Goal: Use online tool/utility: Utilize a website feature to perform a specific function

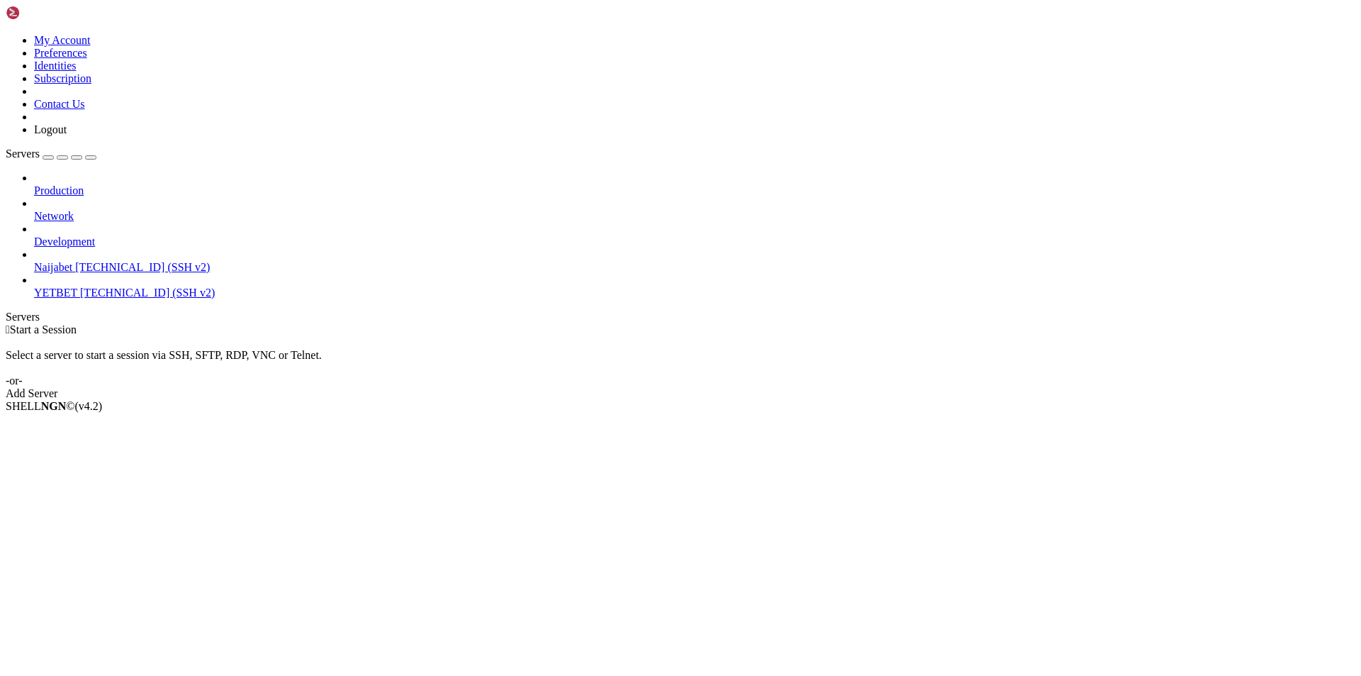
click at [442, 323] on div " Start a Session Select a server to start a session via SSH, SFTP, RDP, VNC or…" at bounding box center [681, 361] width 1350 height 77
click at [96, 254] on div "Production Network Development Naijabet [TECHNICAL_ID] (SSH v2) YETBET [TECHNIC…" at bounding box center [681, 236] width 1350 height 128
click at [77, 286] on span "YETBET" at bounding box center [55, 292] width 43 height 12
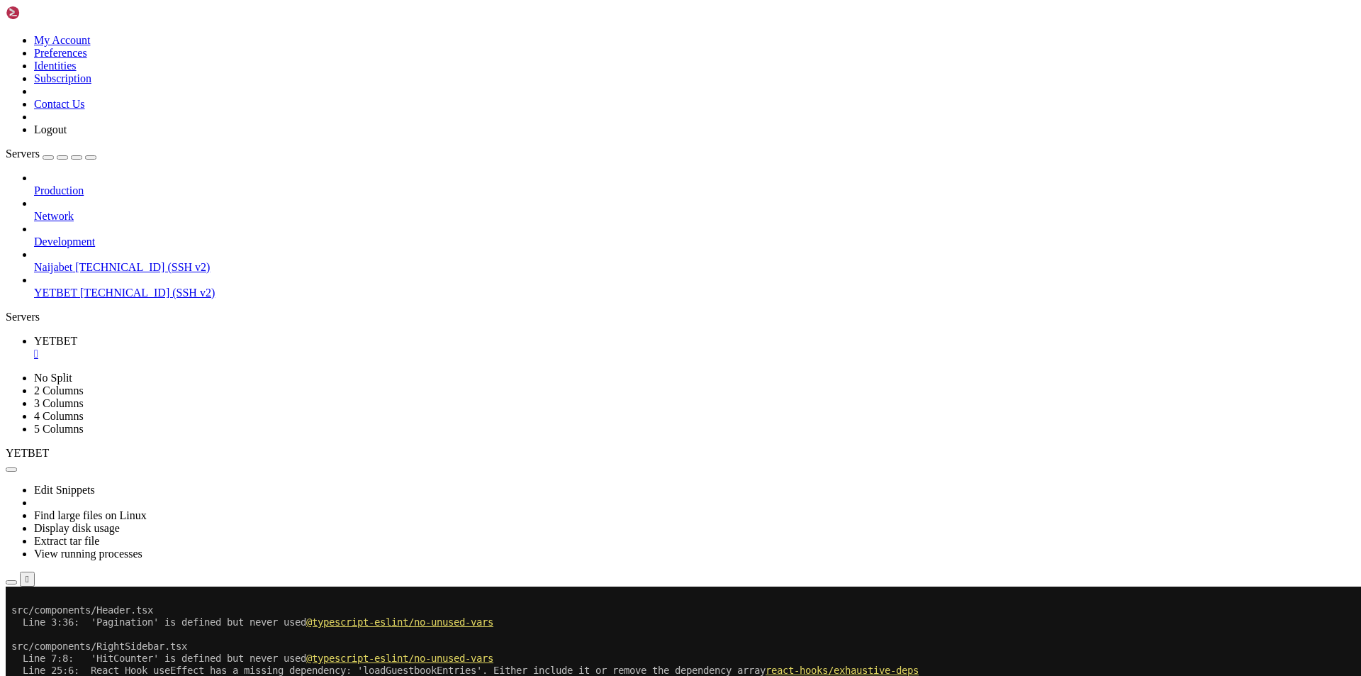
scroll to position [675, 0]
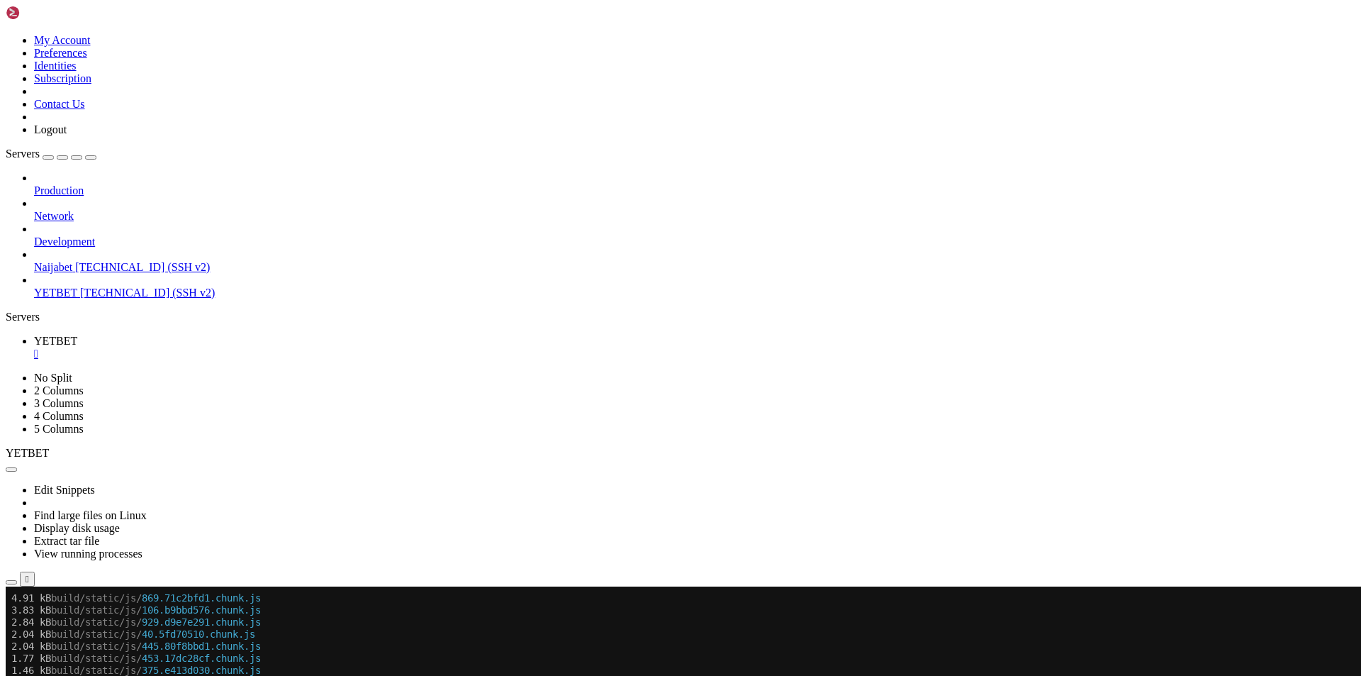
scroll to position [928, 0]
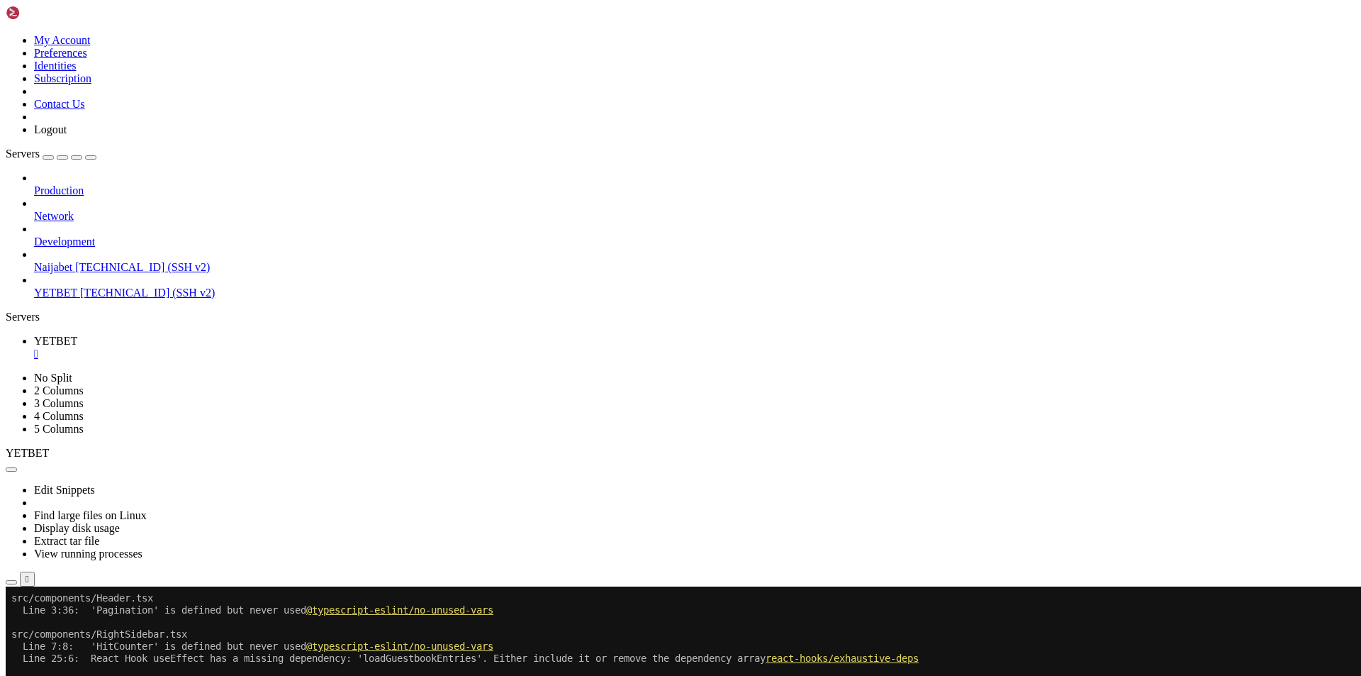
scroll to position [1784, 0]
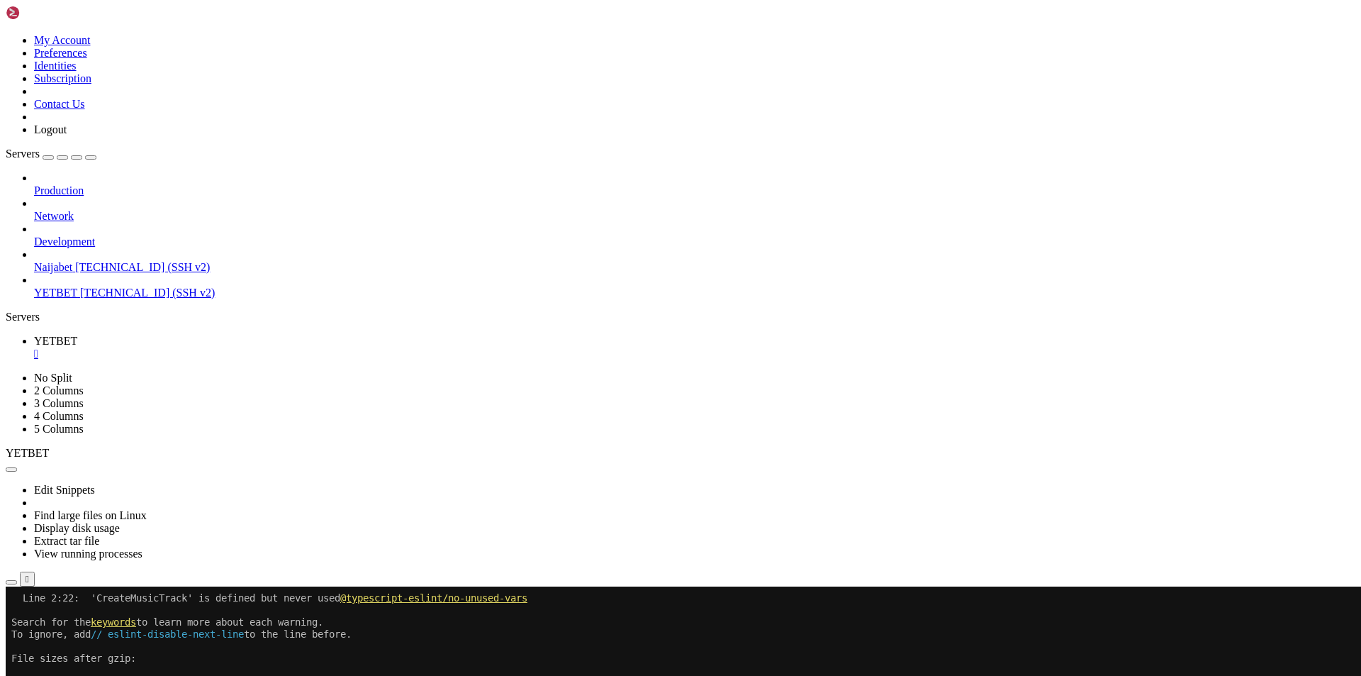
scroll to position [1976, 0]
